Goal: Book appointment/travel/reservation

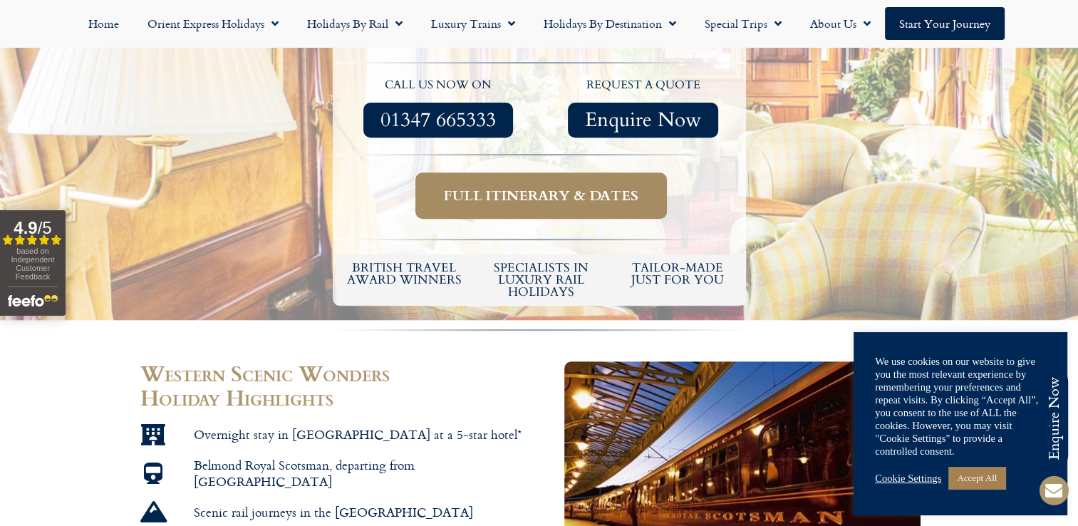
scroll to position [285, 0]
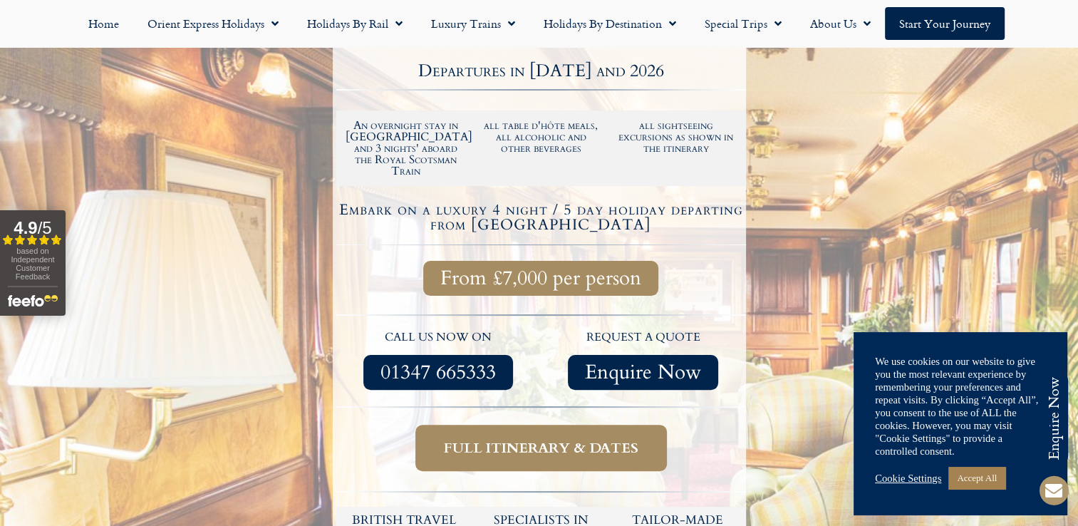
click at [559, 439] on span "Full itinerary & dates" at bounding box center [541, 448] width 195 height 18
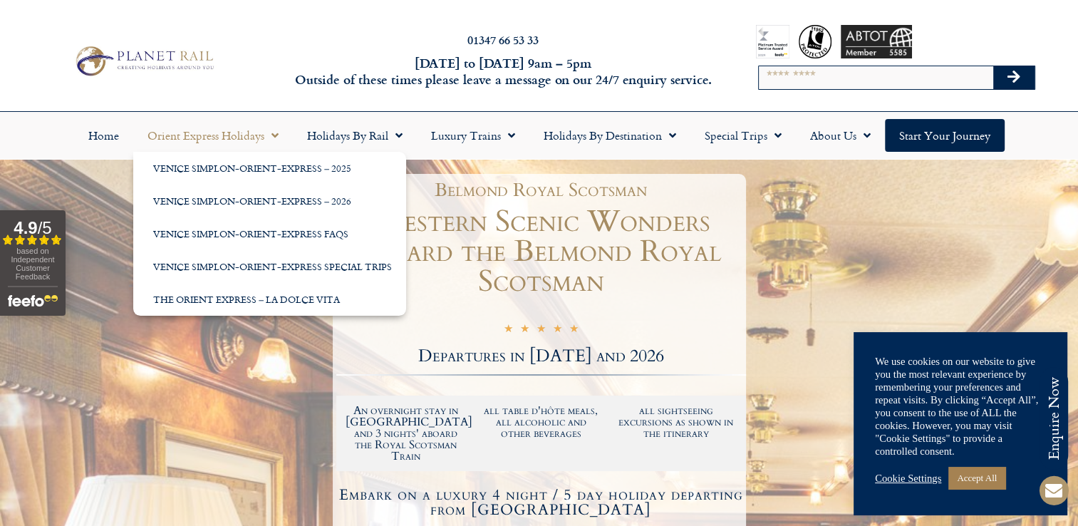
click at [277, 135] on span "Menu" at bounding box center [271, 136] width 14 height 26
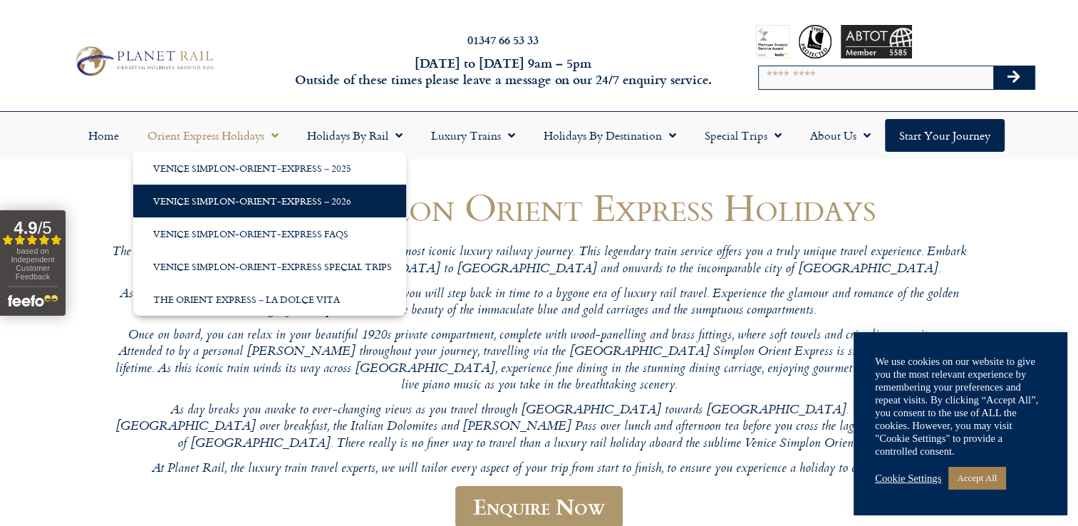
click at [265, 200] on link "Venice Simplon-Orient-Express – 2026" at bounding box center [269, 201] width 273 height 33
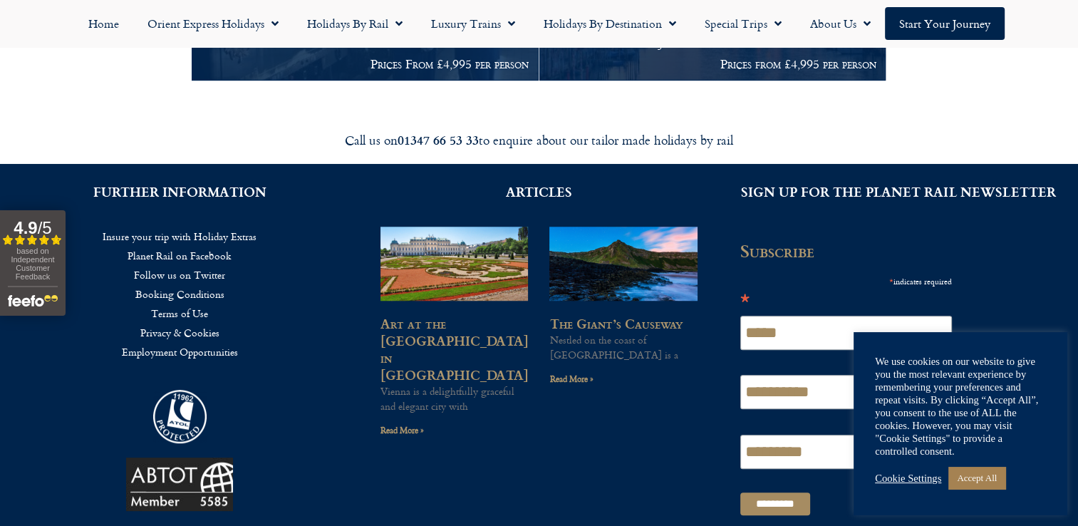
scroll to position [203, 0]
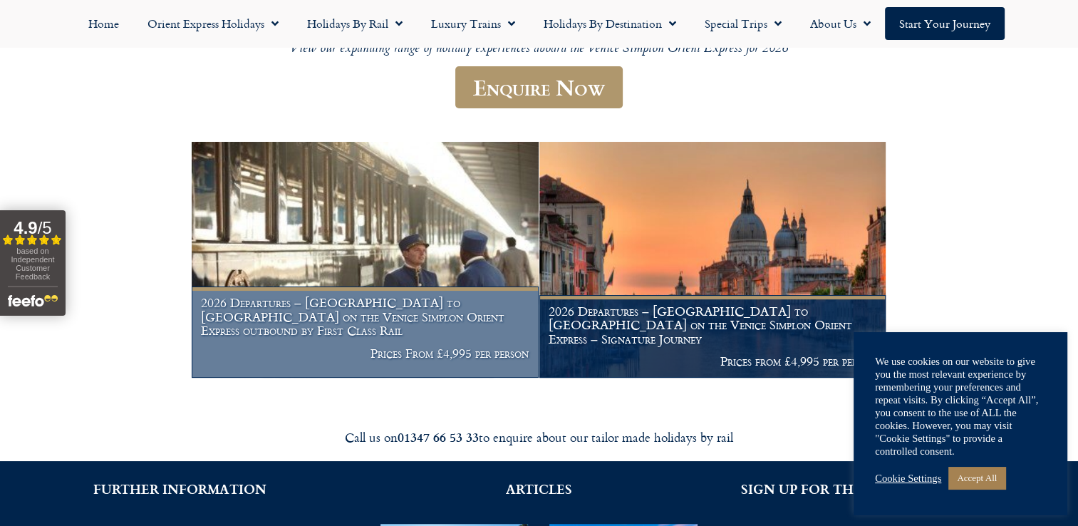
click at [460, 232] on img at bounding box center [365, 260] width 347 height 236
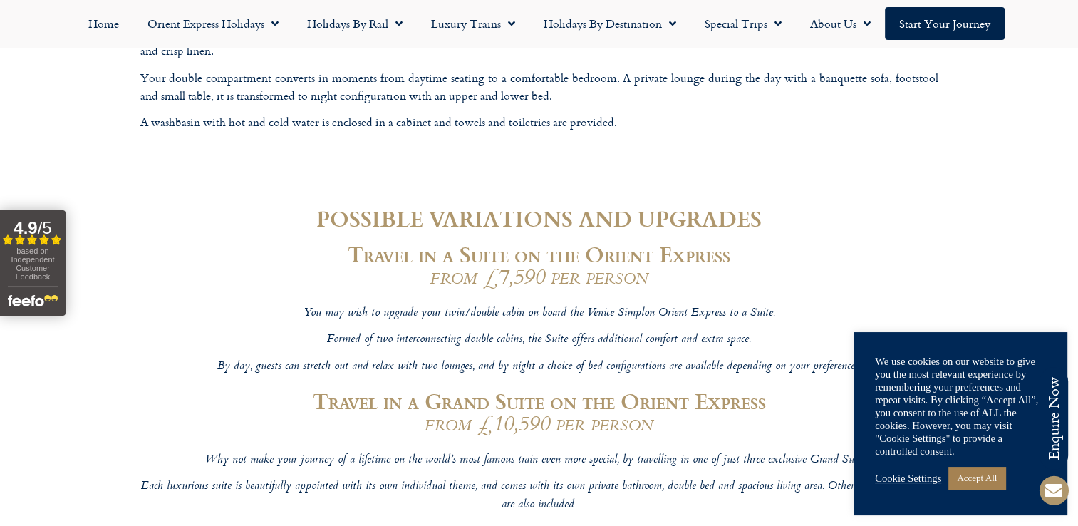
scroll to position [4775, 0]
